Goal: Transaction & Acquisition: Purchase product/service

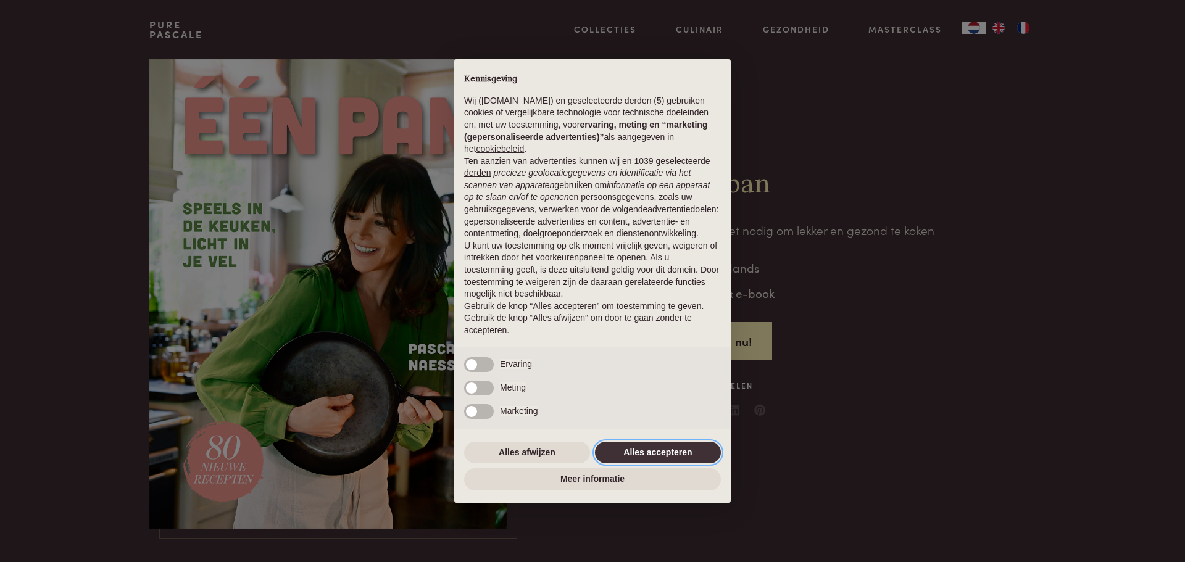
click at [676, 444] on button "Alles accepteren" at bounding box center [658, 453] width 126 height 22
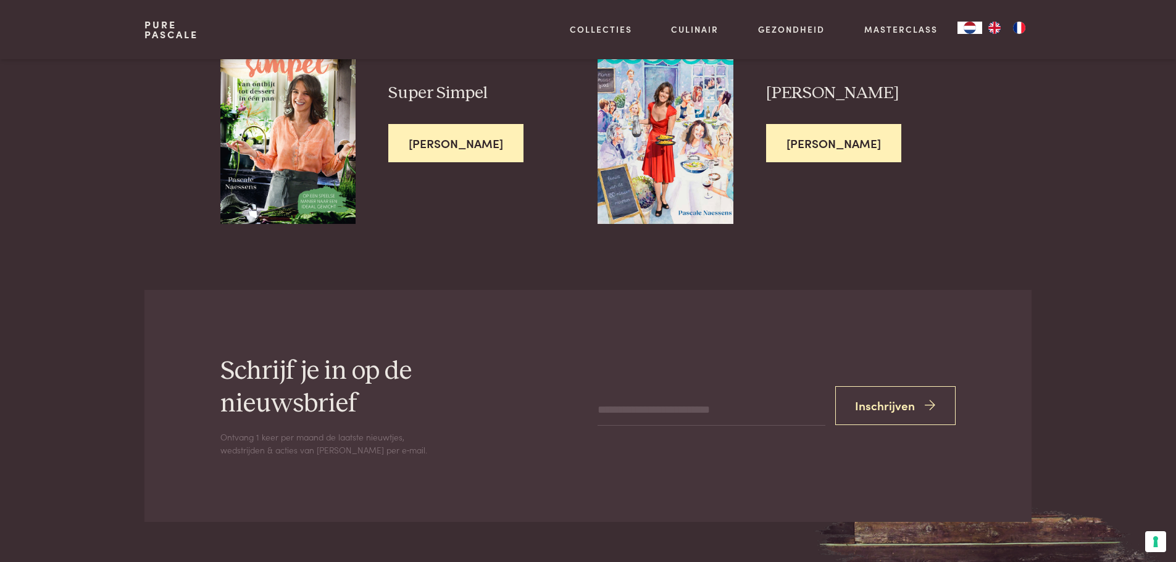
scroll to position [3333, 0]
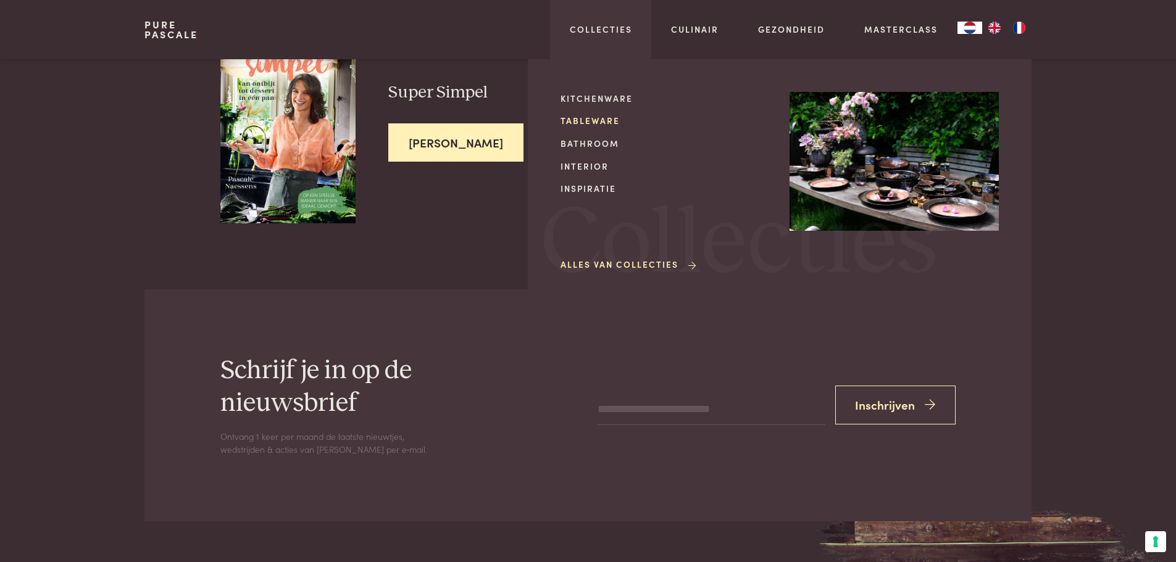
click at [596, 121] on link "Tableware" at bounding box center [664, 120] width 209 height 13
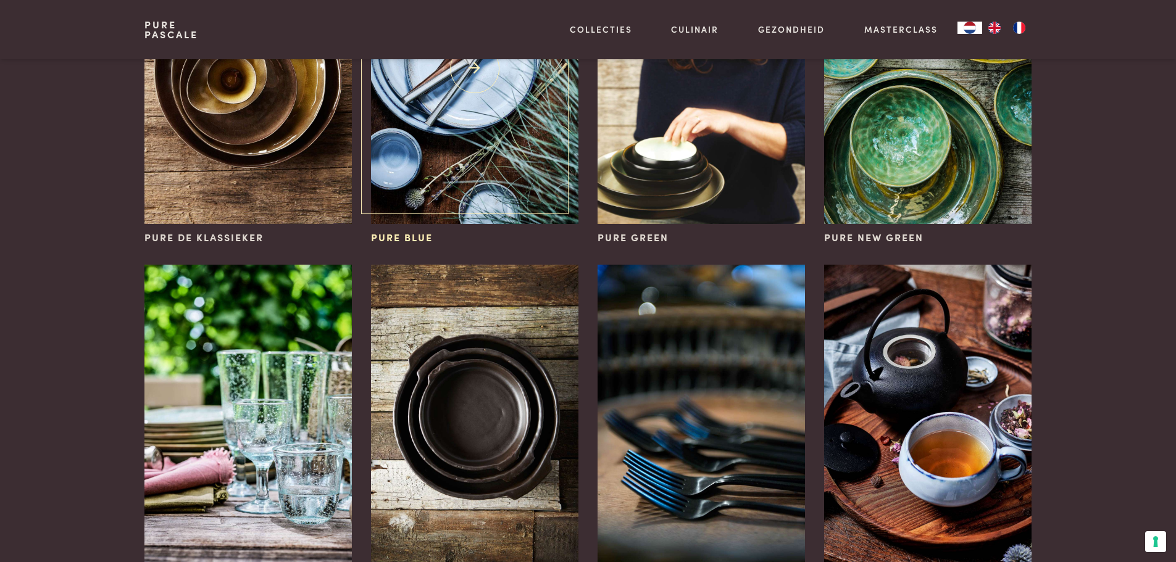
scroll to position [247, 0]
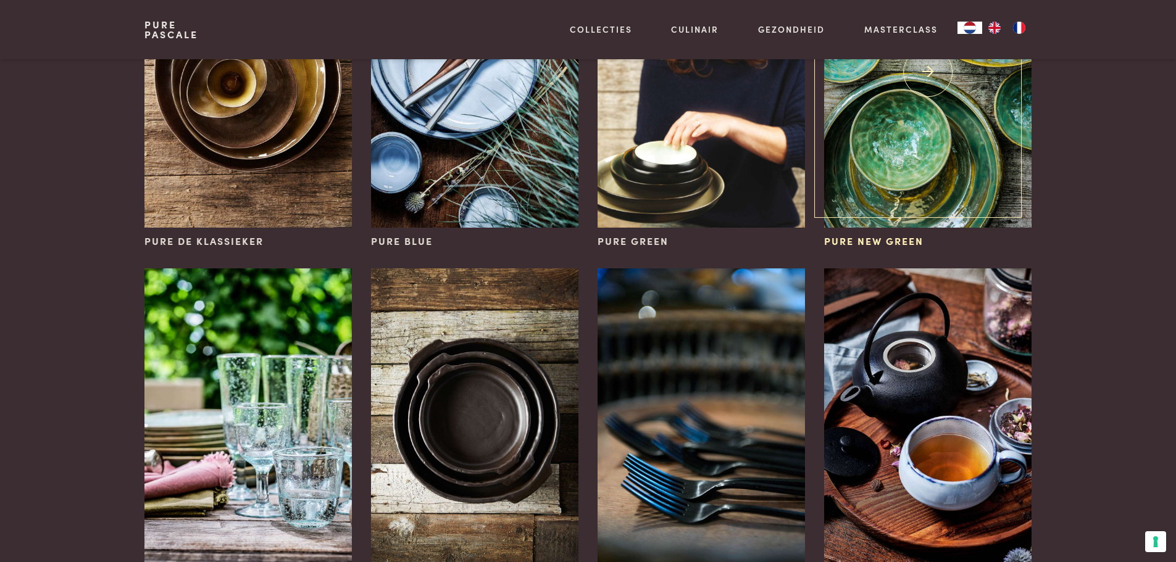
click at [896, 146] on img at bounding box center [927, 72] width 207 height 310
